Goal: Check status

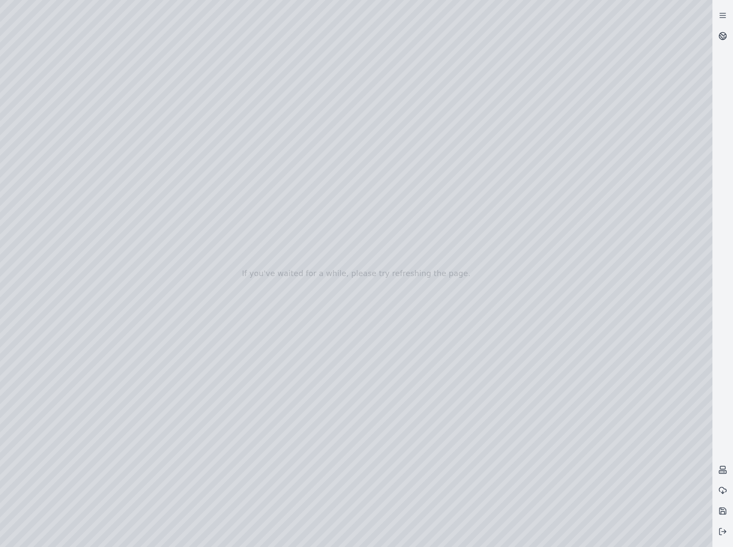
drag, startPoint x: 563, startPoint y: 303, endPoint x: 582, endPoint y: 301, distance: 19.4
drag, startPoint x: 367, startPoint y: 262, endPoint x: 565, endPoint y: 345, distance: 215.0
